Goal: Find specific page/section: Find specific page/section

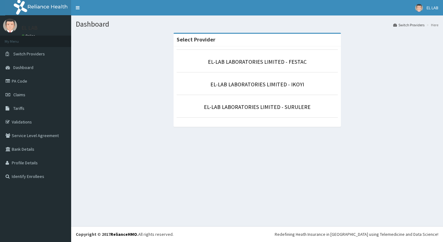
click at [253, 106] on link "EL-LAB LABORATORIES LIMITED - SURULERE" at bounding box center [257, 106] width 107 height 7
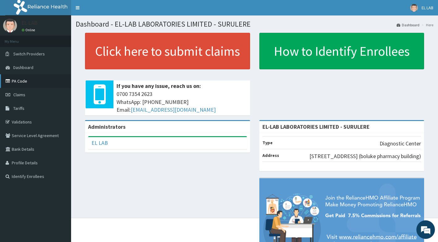
click at [35, 83] on link "PA Code" at bounding box center [35, 81] width 71 height 14
